Goal: Check status

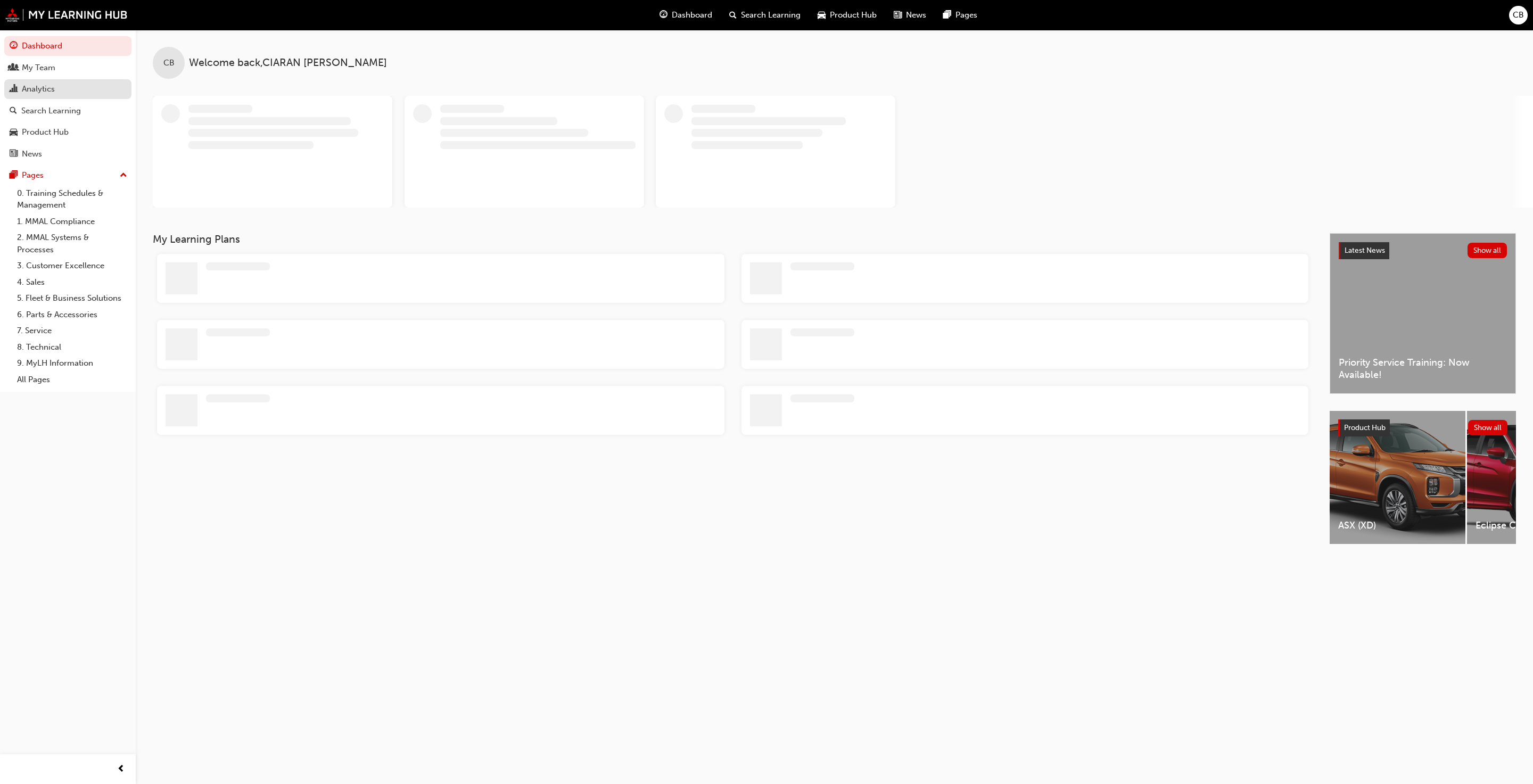
click at [46, 93] on div "Analytics" at bounding box center [38, 89] width 33 height 12
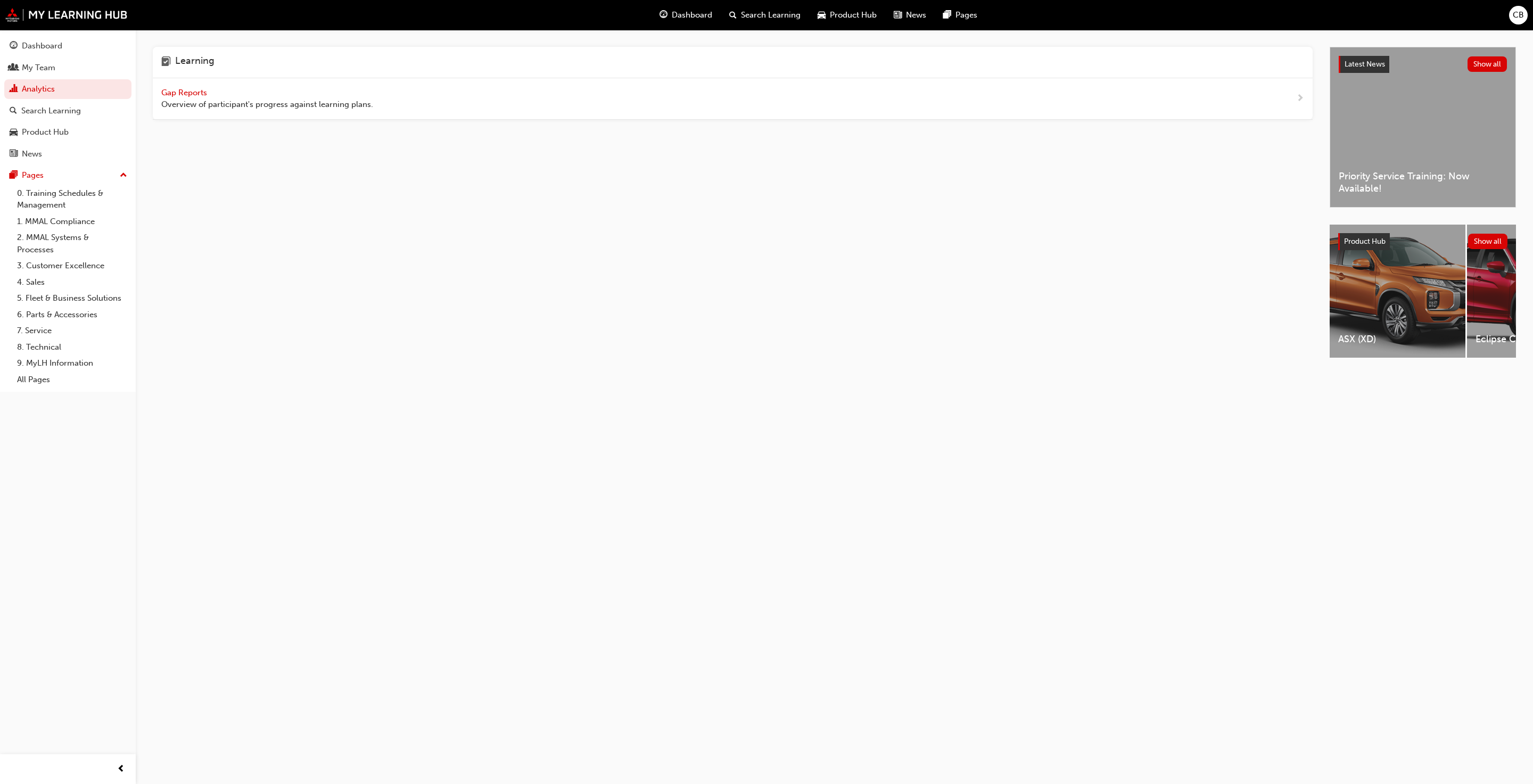
click at [179, 89] on span "Gap Reports" at bounding box center [185, 93] width 48 height 10
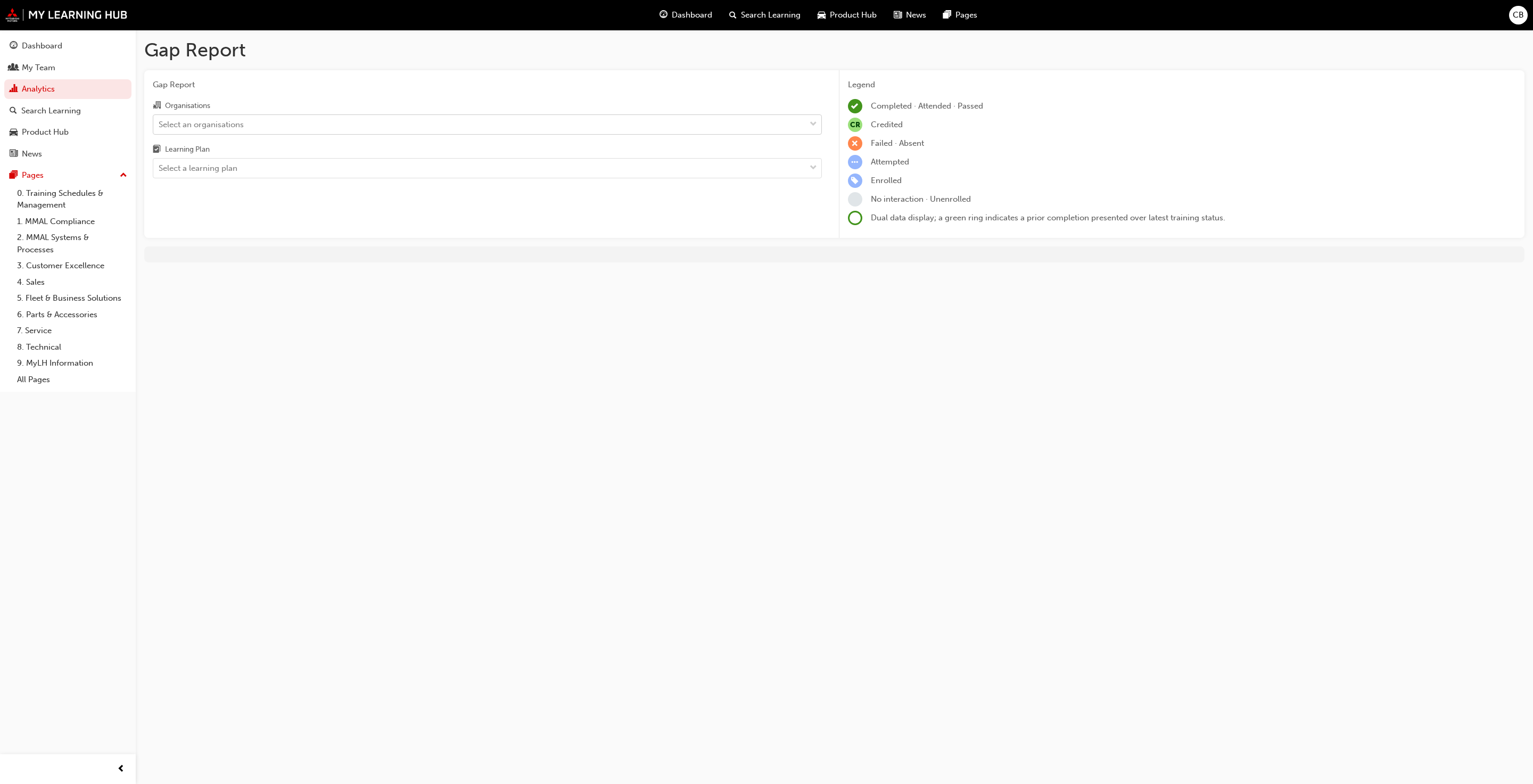
click at [190, 122] on div "Select an organisations" at bounding box center [201, 124] width 85 height 12
click at [159, 122] on input "Organisations Select an organisations" at bounding box center [159, 123] width 1 height 9
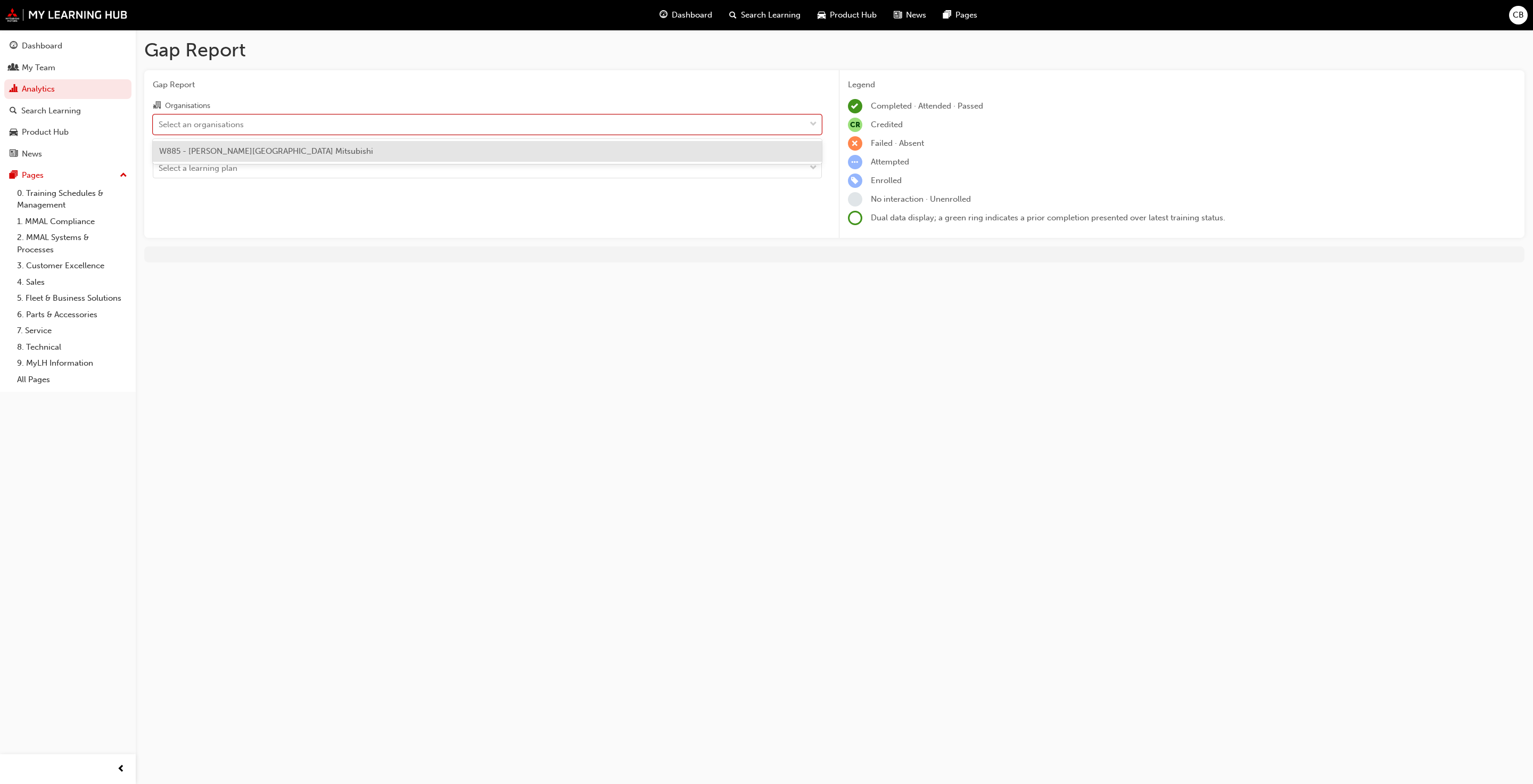
click at [199, 152] on span "W885 - [PERSON_NAME][GEOGRAPHIC_DATA] Mitsubishi" at bounding box center [266, 151] width 214 height 10
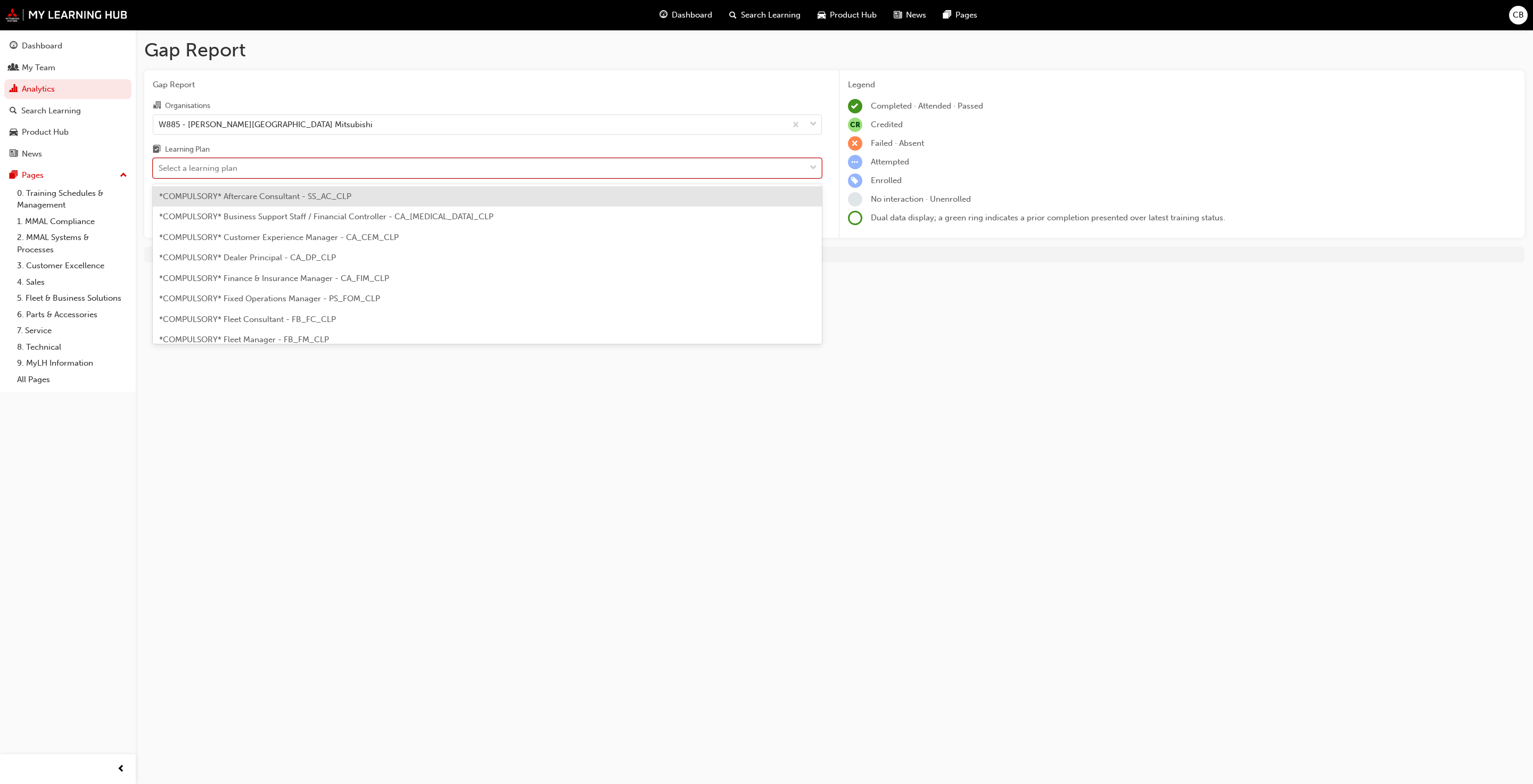
click at [201, 163] on div "Select a learning plan" at bounding box center [480, 168] width 652 height 18
click at [159, 164] on input "Learning Plan option *COMPULSORY* Aftercare Consultant - SS_AC_CLP focused, 1 o…" at bounding box center [159, 168] width 1 height 9
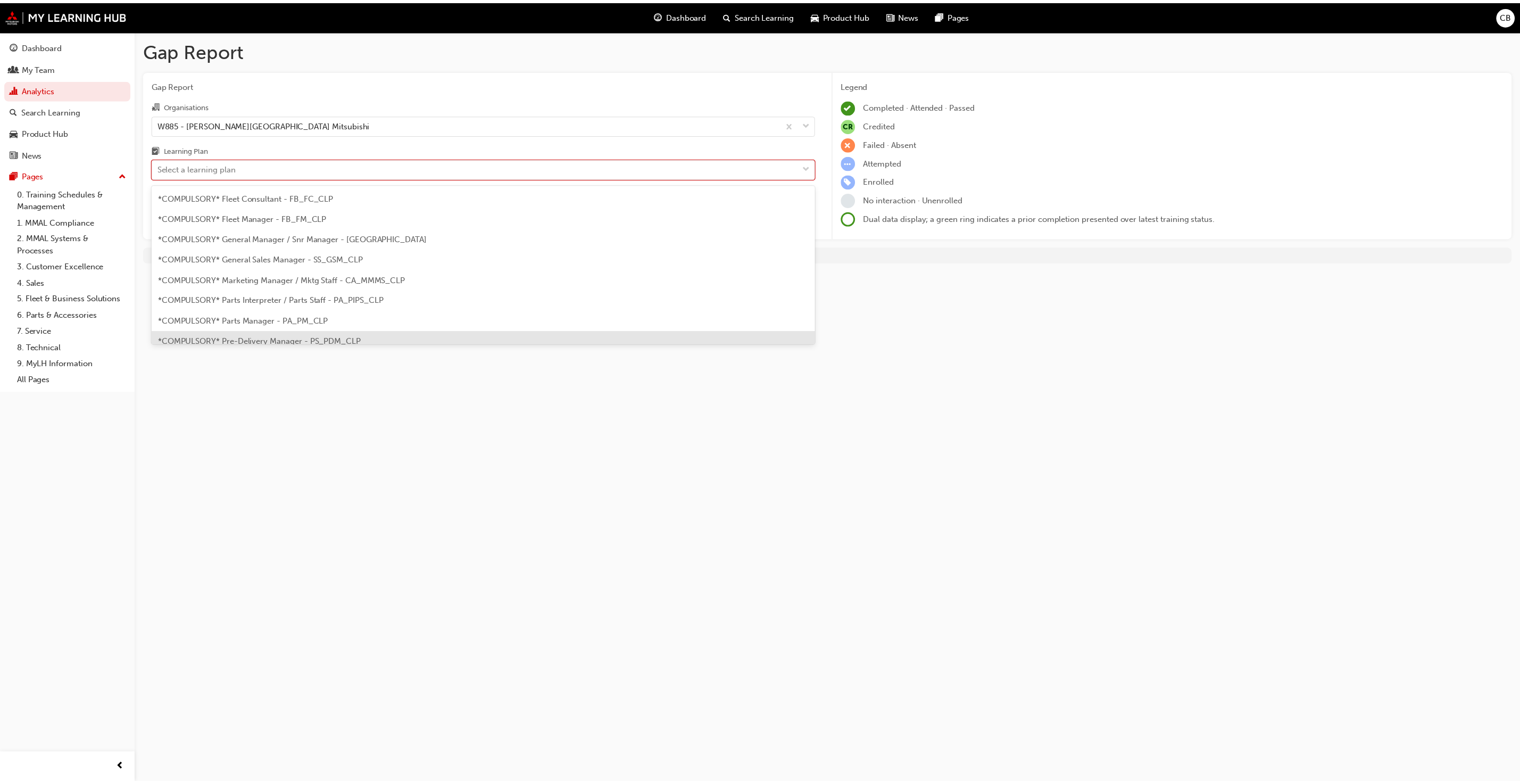
scroll to position [319, 0]
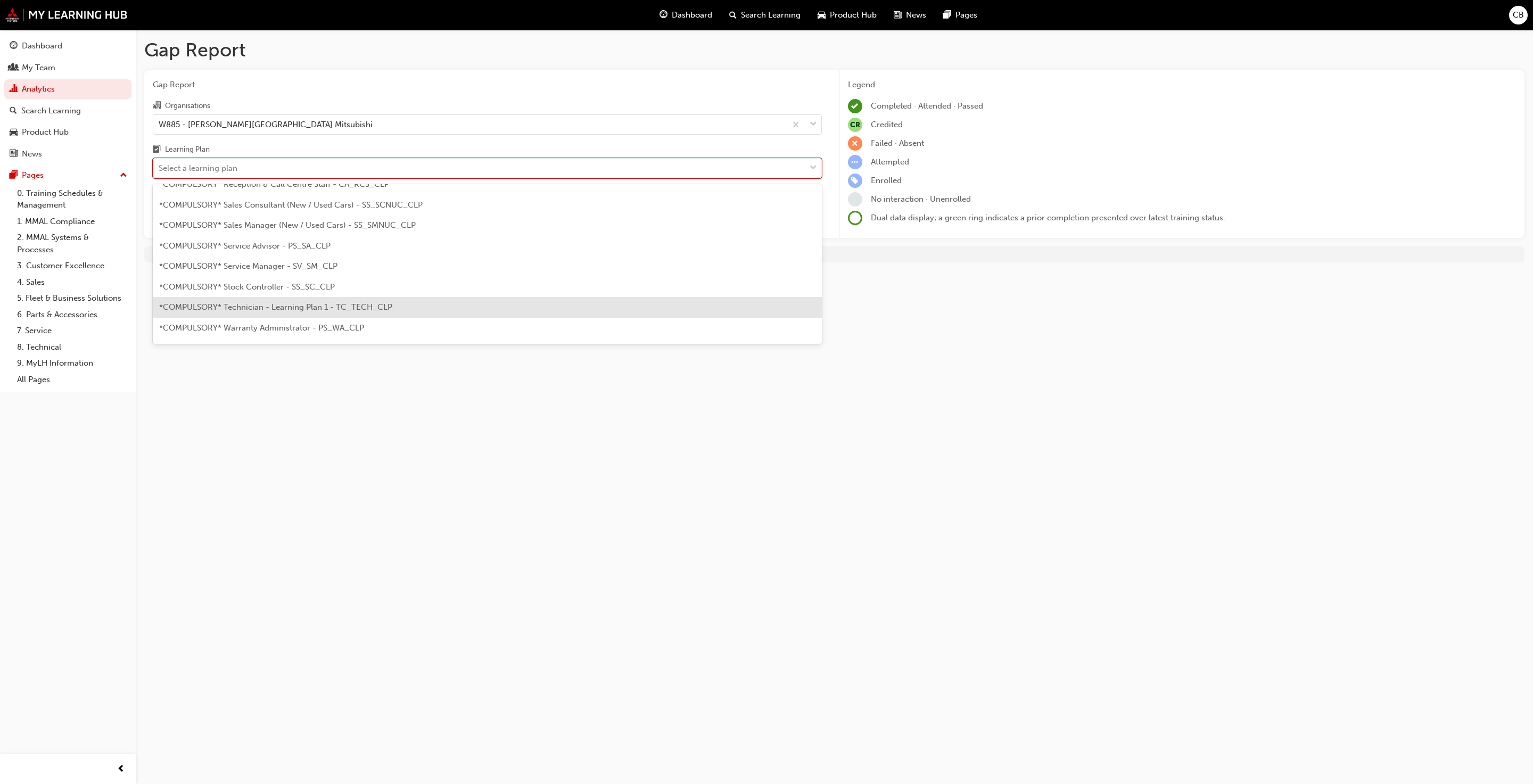
click at [227, 312] on div "*COMPULSORY* Technician - Learning Plan 1 - TC_TECH_CLP" at bounding box center [487, 307] width 669 height 21
